Goal: Task Accomplishment & Management: Complete application form

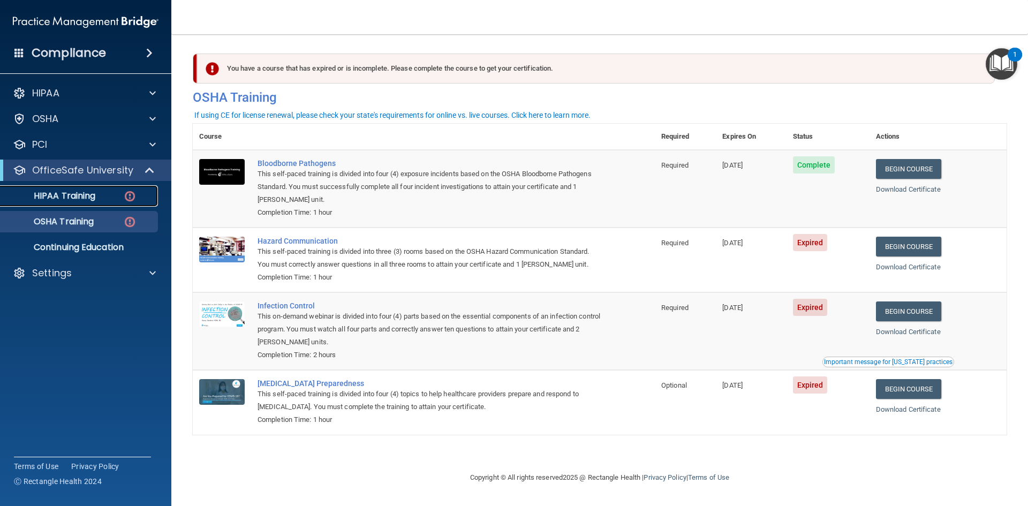
click at [85, 197] on p "HIPAA Training" at bounding box center [51, 196] width 88 height 11
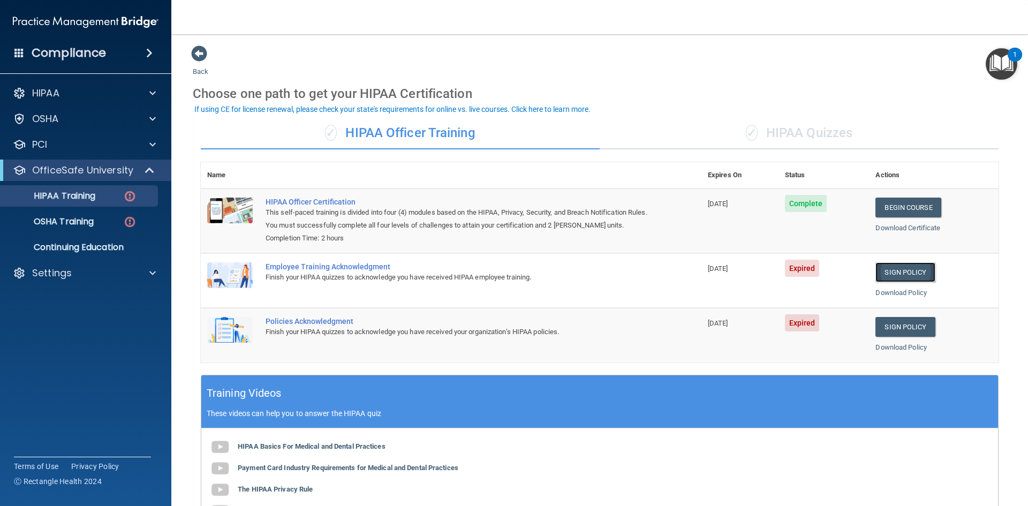
click at [901, 273] on link "Sign Policy" at bounding box center [904, 272] width 59 height 20
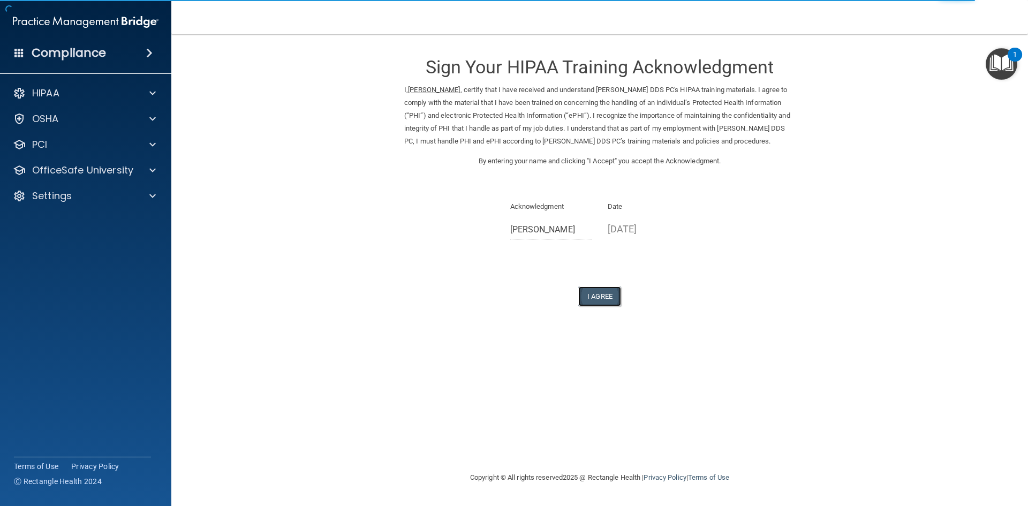
click at [599, 306] on button "I Agree" at bounding box center [599, 296] width 43 height 20
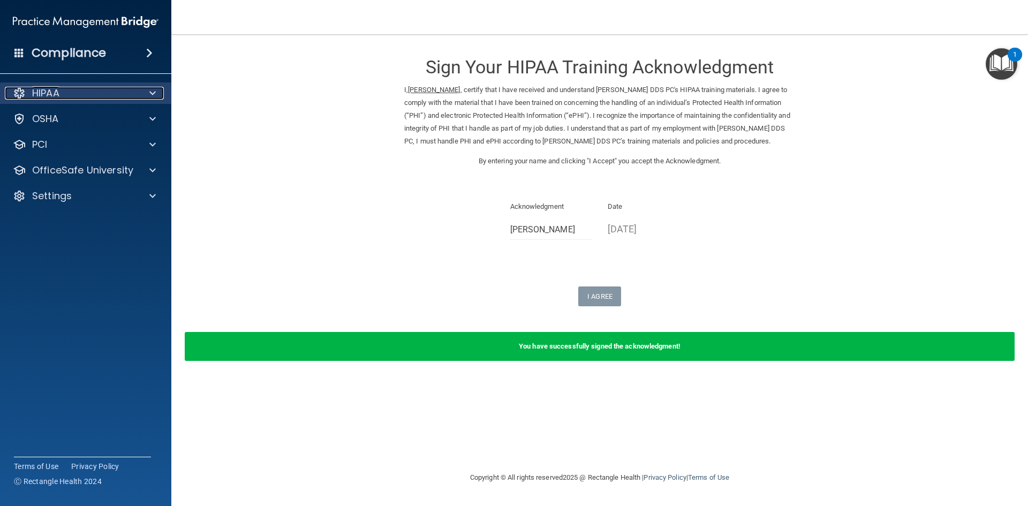
click at [125, 96] on div "HIPAA" at bounding box center [71, 93] width 133 height 13
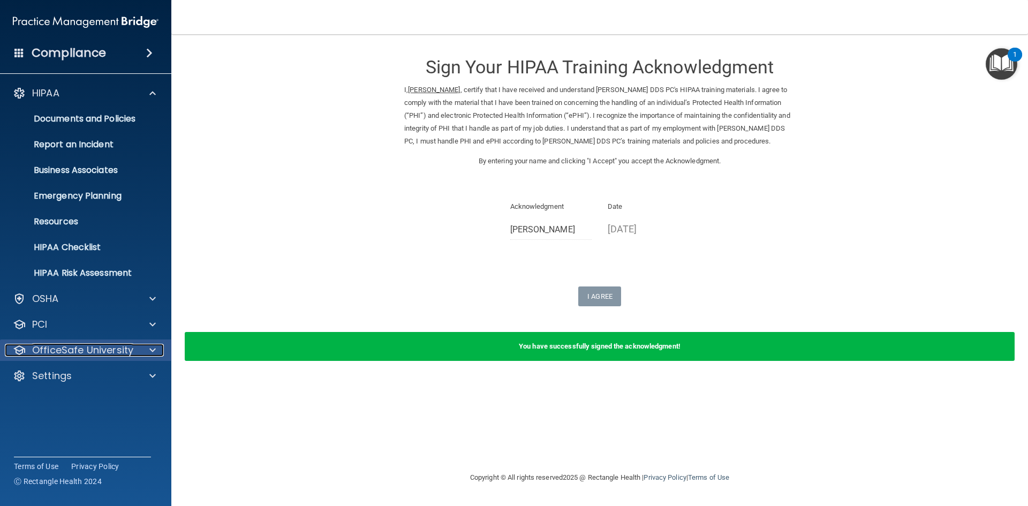
click at [151, 348] on span at bounding box center [152, 350] width 6 height 13
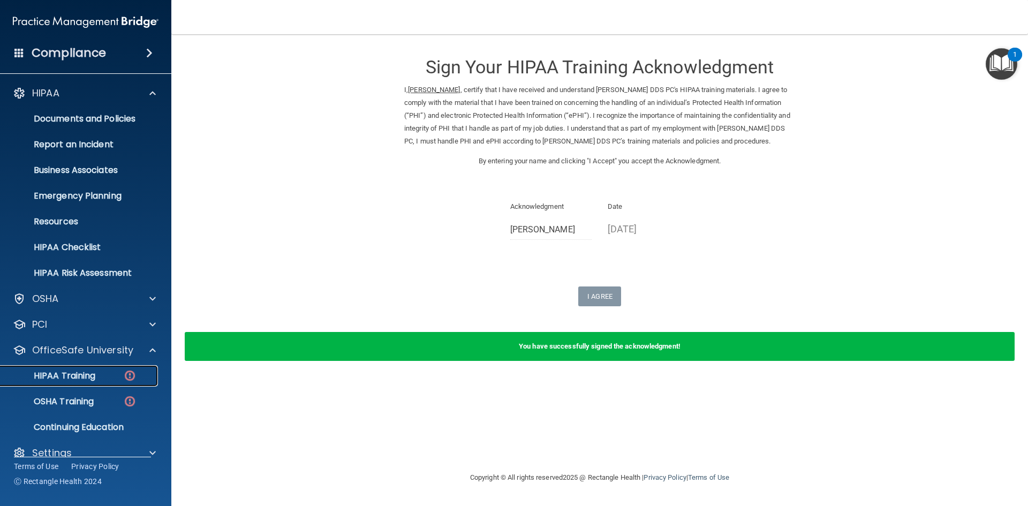
click at [82, 375] on p "HIPAA Training" at bounding box center [51, 375] width 88 height 11
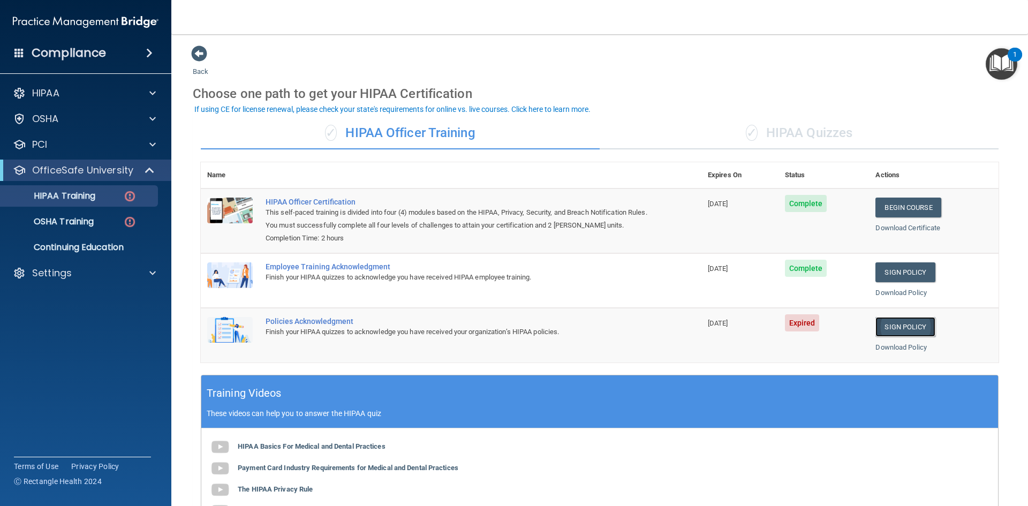
click at [897, 328] on link "Sign Policy" at bounding box center [904, 327] width 59 height 20
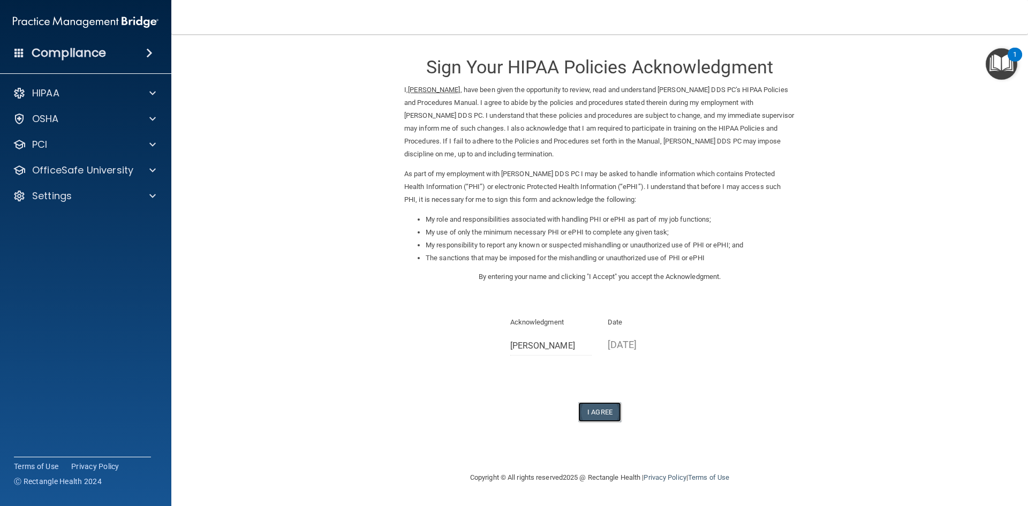
click at [600, 415] on button "I Agree" at bounding box center [599, 412] width 43 height 20
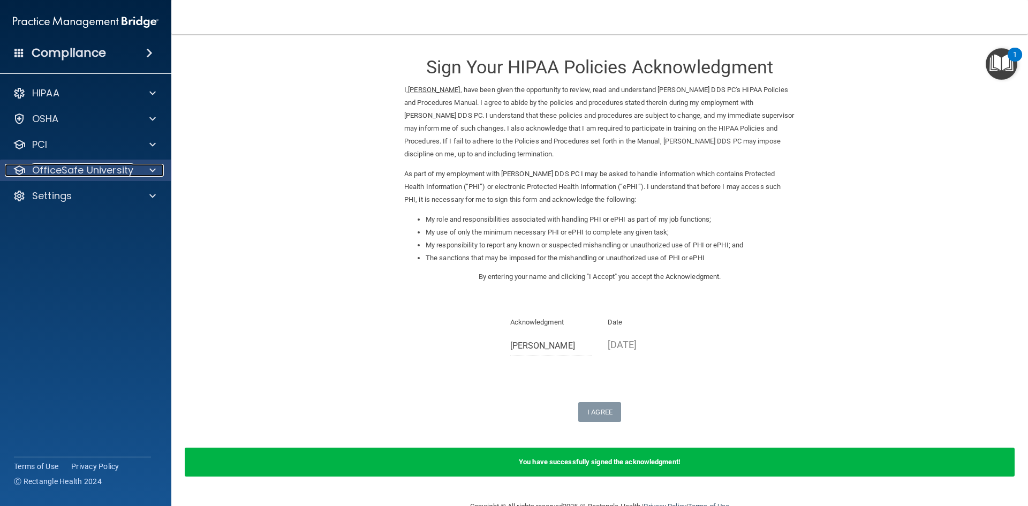
click at [151, 170] on span at bounding box center [152, 170] width 6 height 13
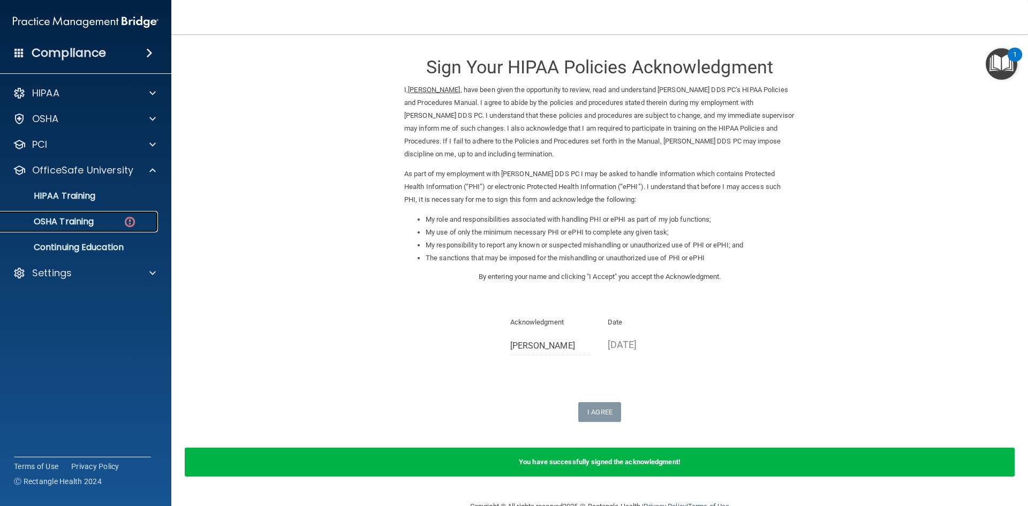
click at [80, 222] on p "OSHA Training" at bounding box center [50, 221] width 87 height 11
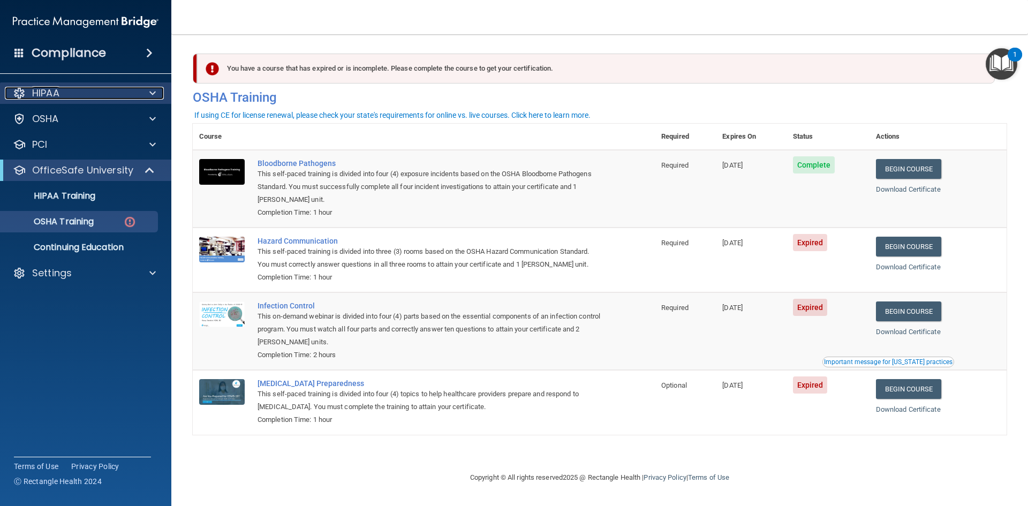
click at [67, 94] on div "HIPAA" at bounding box center [71, 93] width 133 height 13
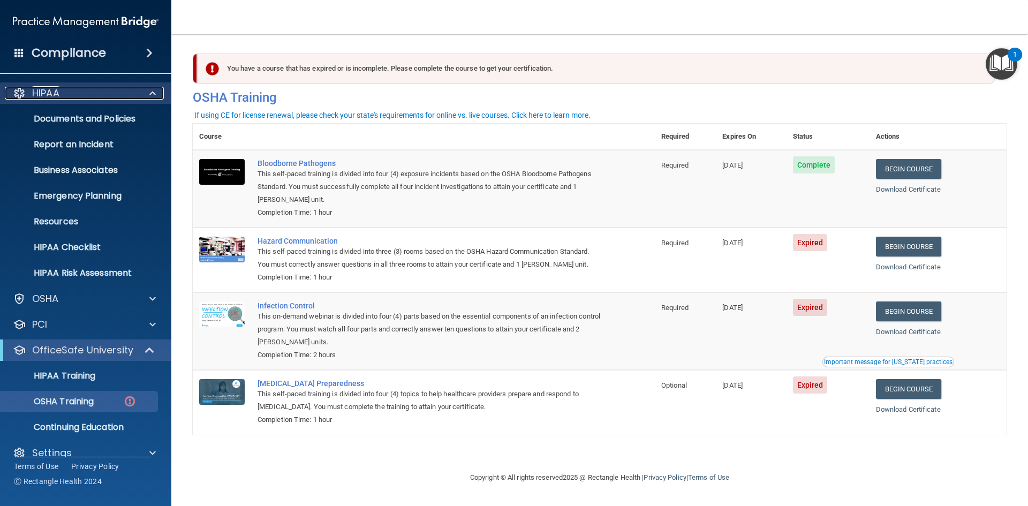
click at [67, 94] on div "HIPAA" at bounding box center [71, 93] width 133 height 13
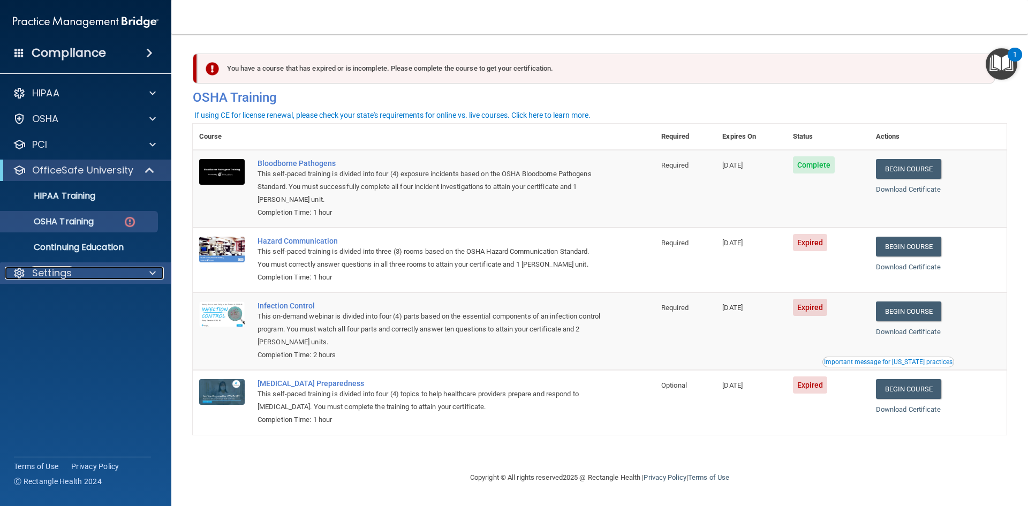
click at [150, 273] on span at bounding box center [152, 273] width 6 height 13
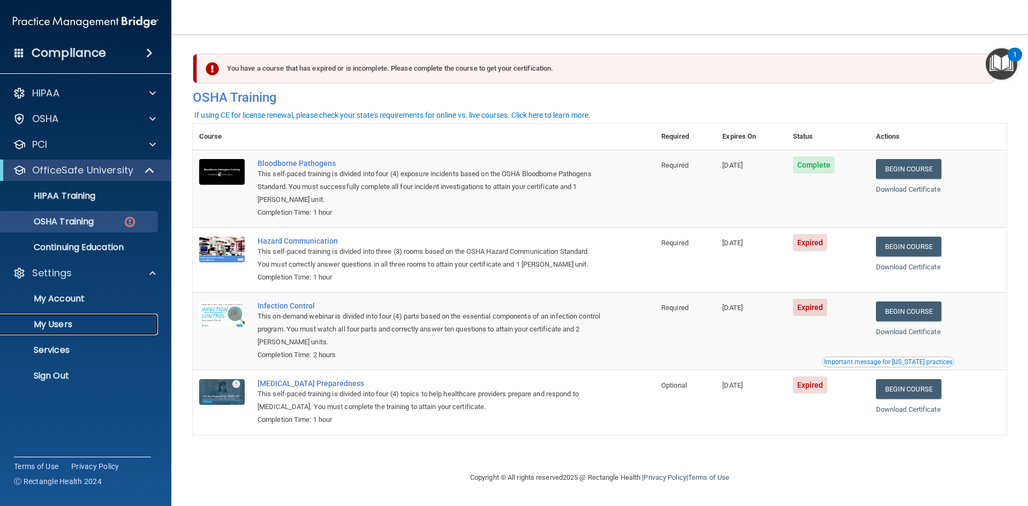
click at [72, 326] on p "My Users" at bounding box center [80, 324] width 146 height 11
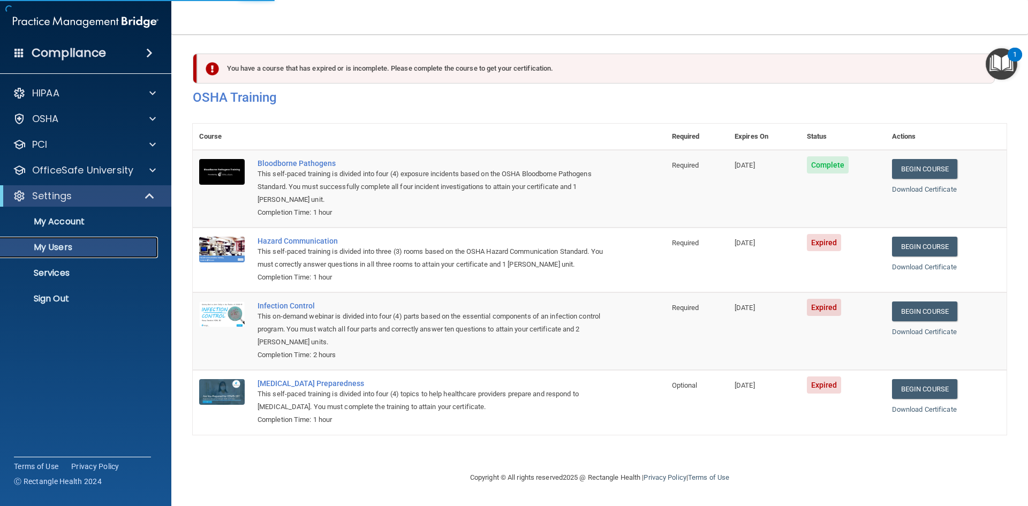
select select "20"
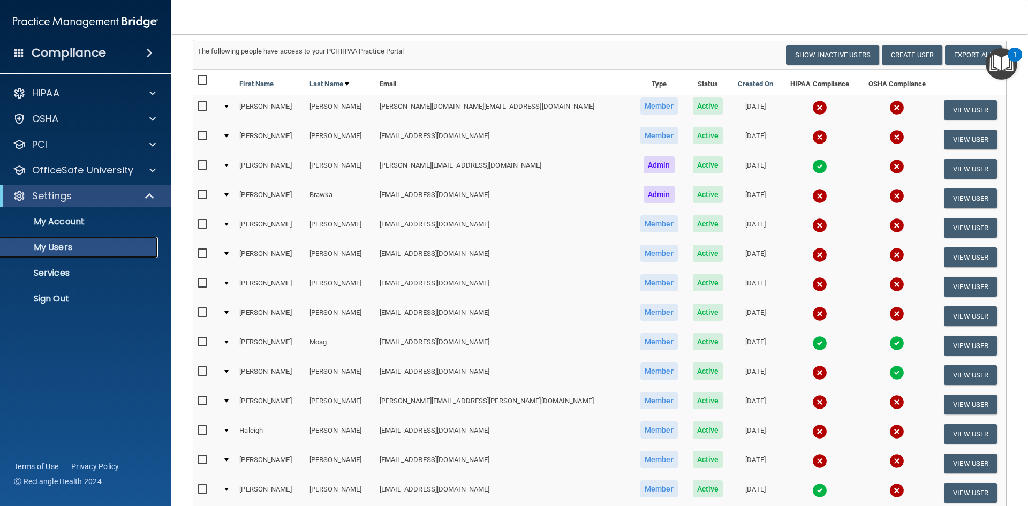
scroll to position [107, 0]
